Goal: Information Seeking & Learning: Learn about a topic

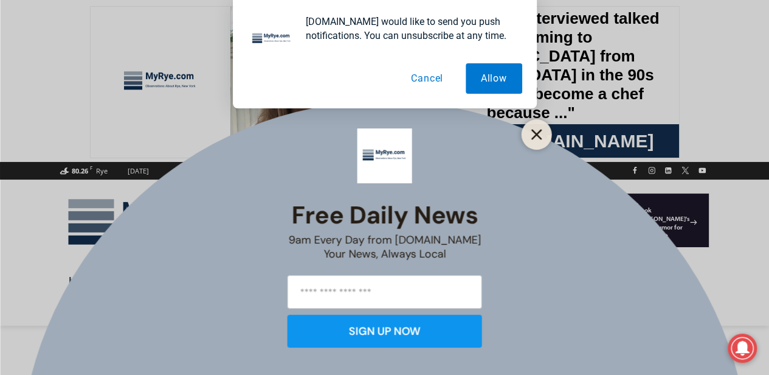
click at [534, 137] on line "Close" at bounding box center [536, 134] width 9 height 9
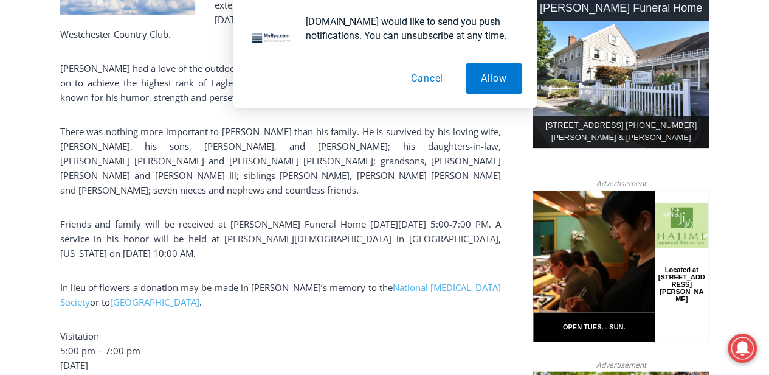
scroll to position [648, 0]
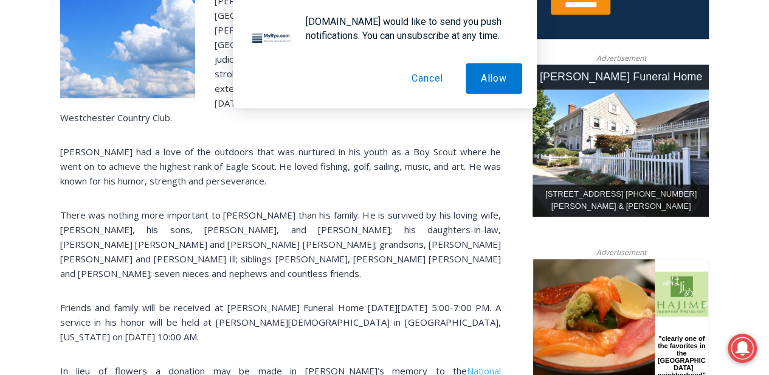
scroll to position [567, 0]
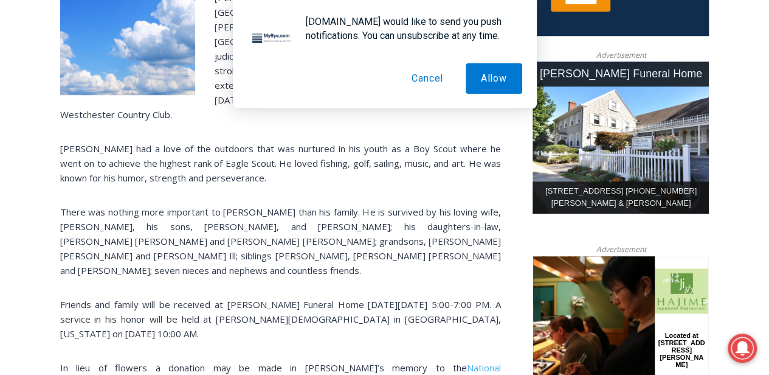
click at [424, 79] on button "Cancel" at bounding box center [427, 78] width 62 height 30
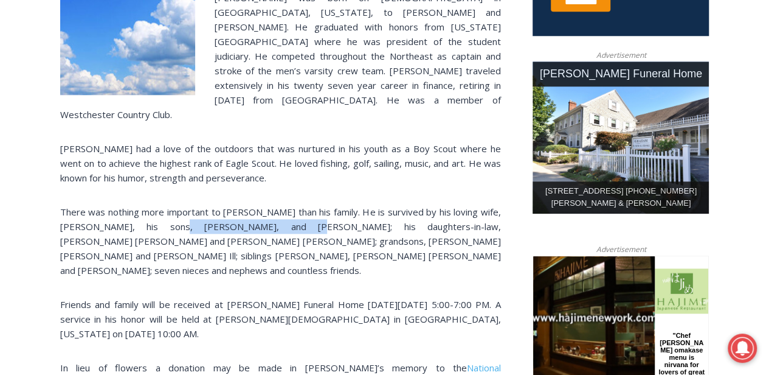
drag, startPoint x: 192, startPoint y: 170, endPoint x: 291, endPoint y: 168, distance: 99.1
click at [291, 204] on p "There was nothing more important to [PERSON_NAME] than his family. He is surviv…" at bounding box center [280, 240] width 441 height 73
